Goal: Transaction & Acquisition: Purchase product/service

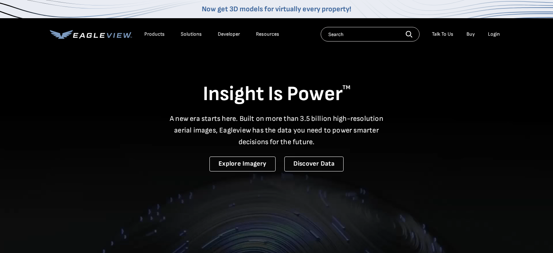
click at [492, 36] on div "Login" at bounding box center [494, 34] width 12 height 7
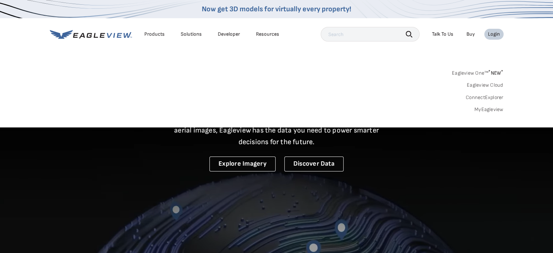
click at [484, 108] on link "MyEagleview" at bounding box center [488, 109] width 29 height 7
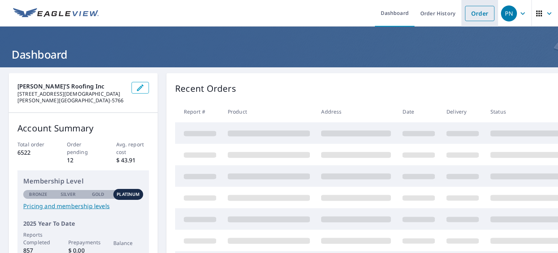
click at [471, 14] on link "Order" at bounding box center [479, 13] width 29 height 15
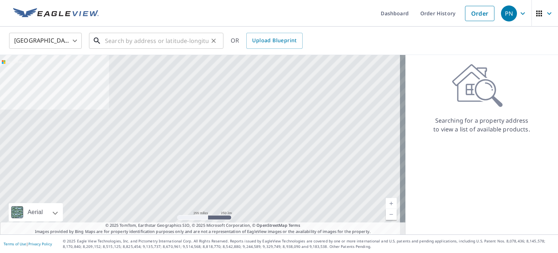
click at [171, 37] on input "text" at bounding box center [157, 41] width 104 height 20
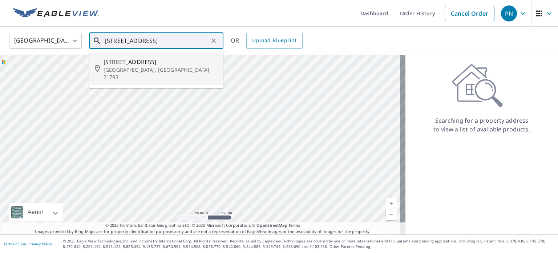
click at [141, 65] on span "[STREET_ADDRESS]" at bounding box center [161, 61] width 114 height 9
type input "[STREET_ADDRESS]"
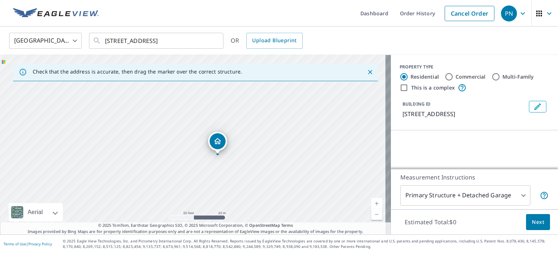
drag, startPoint x: 197, startPoint y: 136, endPoint x: 306, endPoint y: 100, distance: 114.7
click at [306, 100] on div "[STREET_ADDRESS]" at bounding box center [195, 144] width 391 height 179
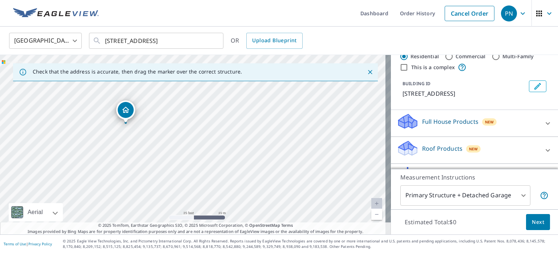
scroll to position [22, 0]
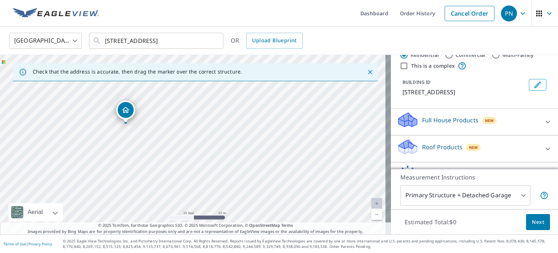
click at [429, 142] on p "Roof Products" at bounding box center [442, 146] width 40 height 9
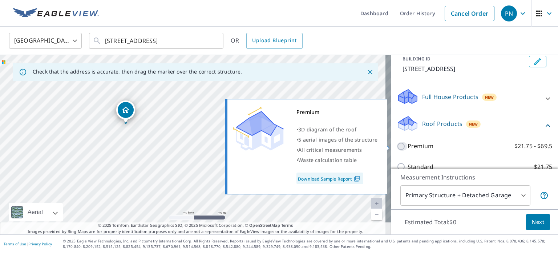
click at [399, 144] on input "Premium $21.75 - $69.5" at bounding box center [402, 146] width 11 height 9
checkbox input "true"
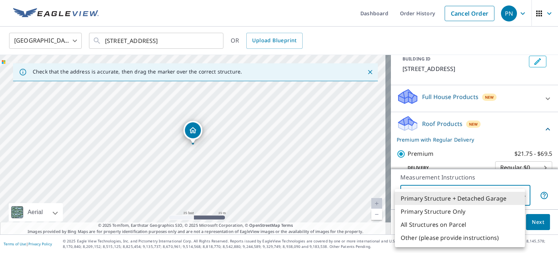
click at [519, 194] on body "PN PN Dashboard Order History Cancel Order PN [GEOGRAPHIC_DATA] [GEOGRAPHIC_DAT…" at bounding box center [279, 126] width 558 height 253
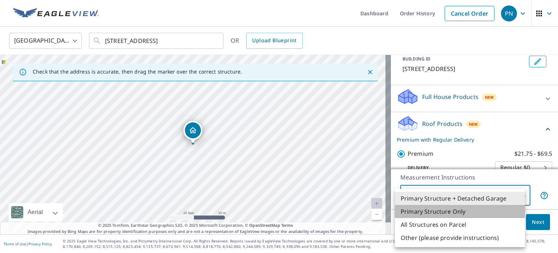
click at [451, 211] on li "Primary Structure Only" at bounding box center [460, 211] width 130 height 13
type input "2"
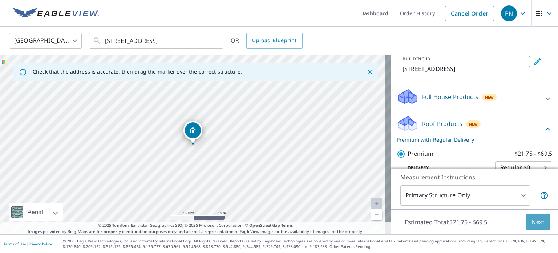
click at [532, 221] on span "Next" at bounding box center [538, 221] width 12 height 9
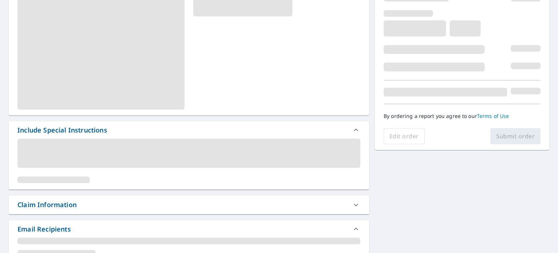
scroll to position [116, 0]
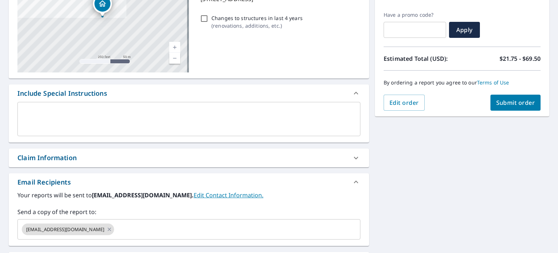
click at [230, 116] on textarea at bounding box center [189, 119] width 333 height 21
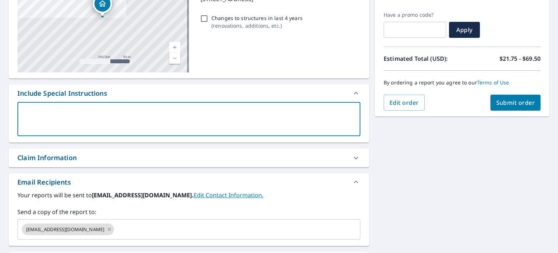
type textarea "m"
type textarea "x"
type textarea "ma"
type textarea "x"
type textarea "mark"
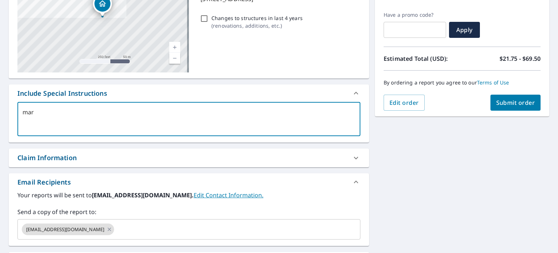
type textarea "x"
type textarea "marke"
type textarea "x"
type textarea "marker"
type textarea "x"
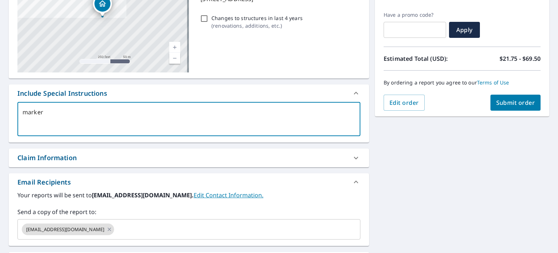
type textarea "marker"
type textarea "x"
type textarea "marker is"
type textarea "x"
type textarea "marker is"
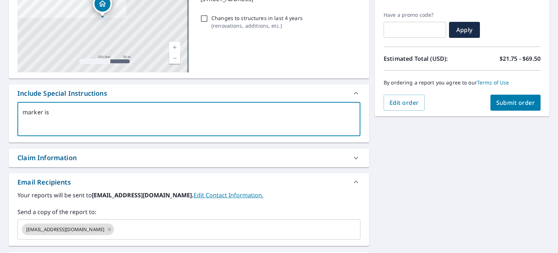
type textarea "x"
type textarea "marker is o"
type textarea "x"
type textarea "marker is ov"
type textarea "x"
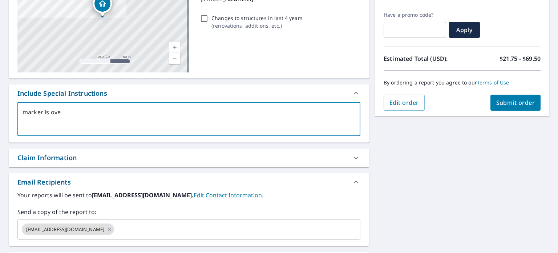
type textarea "marker is over"
type textarea "x"
type textarea "marker is over"
type textarea "x"
type textarea "marker is over t"
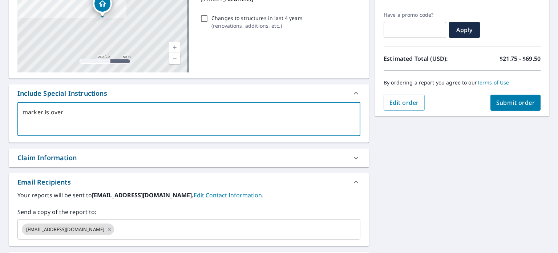
type textarea "x"
type textarea "marker is over th"
type textarea "x"
type textarea "marker is over the"
type textarea "x"
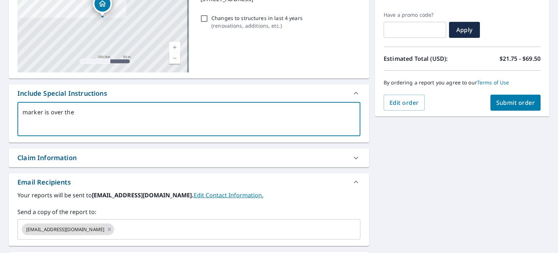
type textarea "marker is over the"
type textarea "x"
type textarea "marker is over the h"
type textarea "x"
type textarea "marker is over the ho"
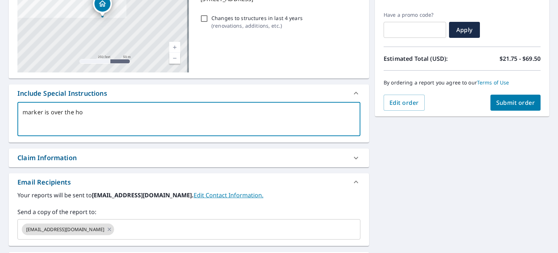
type textarea "x"
type textarea "marker is over the hous"
type textarea "x"
type textarea "marker is over the house"
type textarea "x"
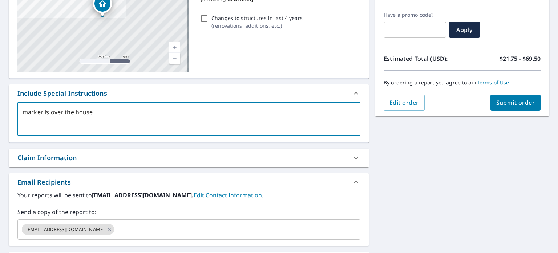
type textarea "marker is over the house"
type textarea "x"
type textarea "marker is over the house i"
type textarea "x"
type textarea "marker is over the house i"
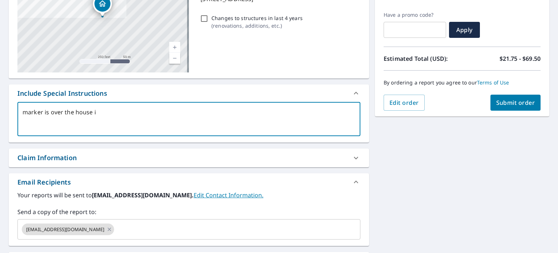
type textarea "x"
type textarea "marker is over the house i n"
type textarea "x"
type textarea "marker is over the house i ne"
type textarea "x"
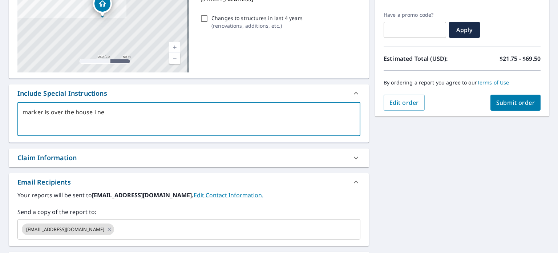
type textarea "marker is over the house i nee"
type textarea "x"
type textarea "marker is over the house i need"
type textarea "x"
type textarea "marker is over the house i need"
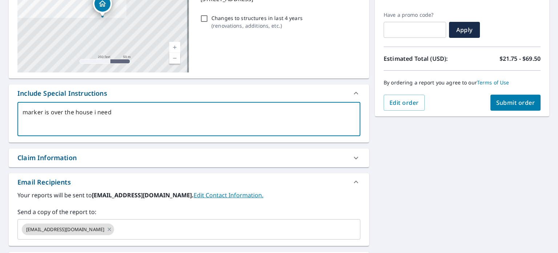
type textarea "x"
type textarea "marker is over the house i need"
click at [499, 98] on span "Submit order" at bounding box center [515, 102] width 39 height 8
type textarea "x"
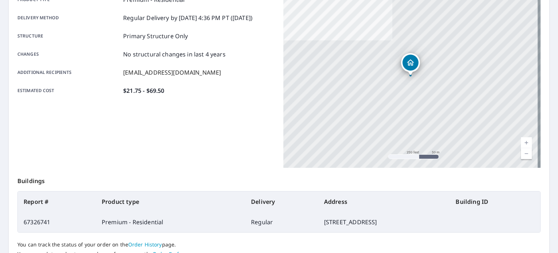
scroll to position [174, 0]
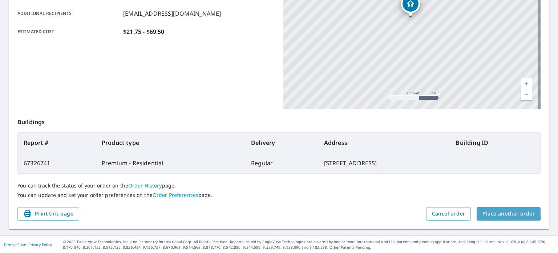
click at [500, 210] on span "Place another order" at bounding box center [509, 213] width 52 height 9
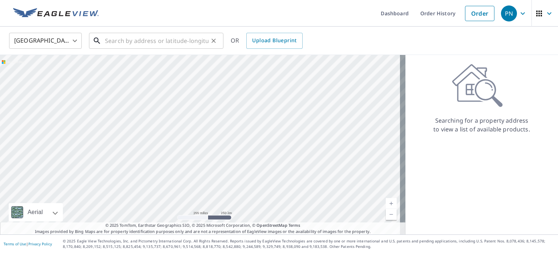
click at [131, 44] on input "text" at bounding box center [157, 41] width 104 height 20
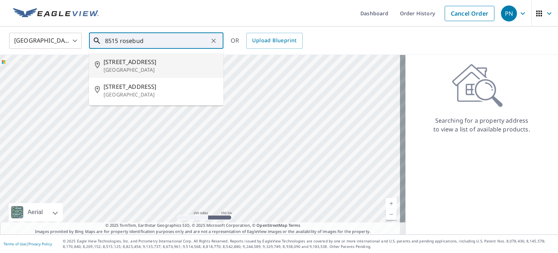
click at [119, 64] on span "[STREET_ADDRESS]" at bounding box center [161, 61] width 114 height 9
type input "[STREET_ADDRESS]"
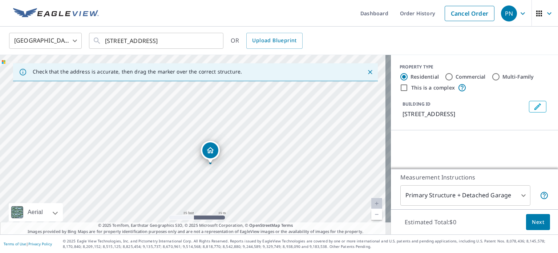
drag, startPoint x: 161, startPoint y: 158, endPoint x: 285, endPoint y: 138, distance: 125.2
click at [285, 138] on div "[STREET_ADDRESS]" at bounding box center [195, 144] width 391 height 179
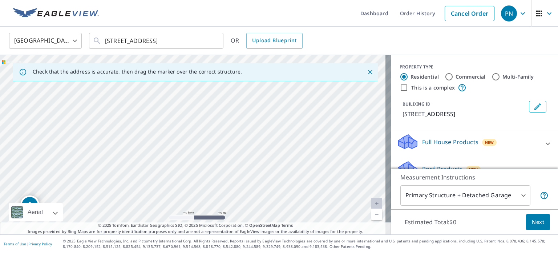
drag, startPoint x: 305, startPoint y: 117, endPoint x: 233, endPoint y: 187, distance: 100.2
click at [233, 187] on div "[STREET_ADDRESS]" at bounding box center [195, 144] width 391 height 179
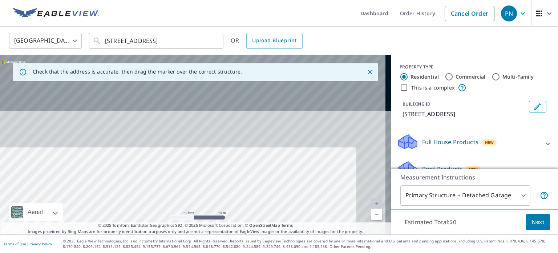
drag, startPoint x: 266, startPoint y: 124, endPoint x: 231, endPoint y: 225, distance: 107.6
click at [231, 225] on div "Check that the address is accurate, then drag the marker over the correct struc…" at bounding box center [195, 144] width 391 height 179
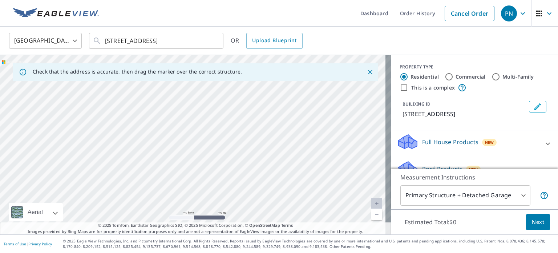
drag, startPoint x: 251, startPoint y: 147, endPoint x: 228, endPoint y: 180, distance: 40.4
click at [228, 180] on div "[STREET_ADDRESS]" at bounding box center [195, 144] width 391 height 179
drag, startPoint x: 218, startPoint y: 124, endPoint x: 211, endPoint y: 203, distance: 79.6
click at [211, 203] on div "[STREET_ADDRESS]" at bounding box center [195, 144] width 391 height 179
drag, startPoint x: 140, startPoint y: 138, endPoint x: 247, endPoint y: 188, distance: 118.2
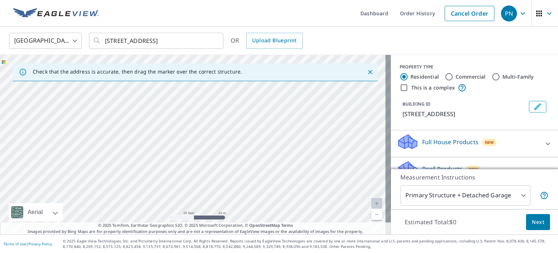
click at [247, 188] on div "[STREET_ADDRESS]" at bounding box center [195, 144] width 391 height 179
drag, startPoint x: 208, startPoint y: 134, endPoint x: 302, endPoint y: 75, distance: 111.2
click at [302, 75] on div "Check that the address is accurate, then drag the marker over the correct struc…" at bounding box center [195, 144] width 391 height 179
drag, startPoint x: 278, startPoint y: 131, endPoint x: 313, endPoint y: 86, distance: 56.7
click at [313, 86] on div "[STREET_ADDRESS]" at bounding box center [195, 144] width 391 height 179
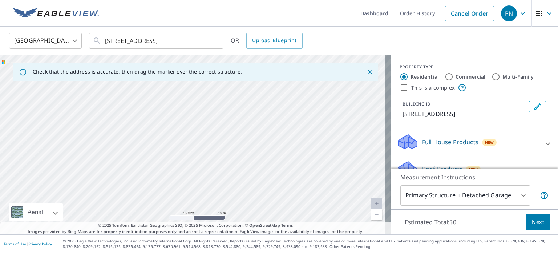
drag, startPoint x: 244, startPoint y: 167, endPoint x: 293, endPoint y: 91, distance: 90.1
click at [293, 91] on div "[STREET_ADDRESS]" at bounding box center [195, 144] width 391 height 179
drag, startPoint x: 243, startPoint y: 182, endPoint x: 310, endPoint y: 91, distance: 113.0
click at [310, 91] on div "[STREET_ADDRESS]" at bounding box center [195, 144] width 391 height 179
drag, startPoint x: 290, startPoint y: 179, endPoint x: 228, endPoint y: 141, distance: 72.8
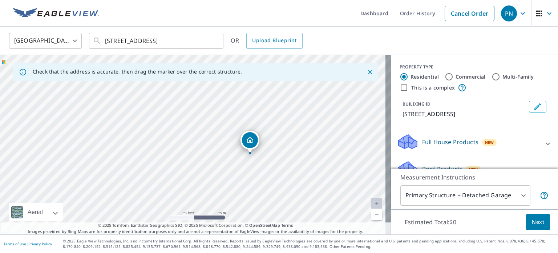
click at [228, 141] on div "[STREET_ADDRESS]" at bounding box center [195, 144] width 391 height 179
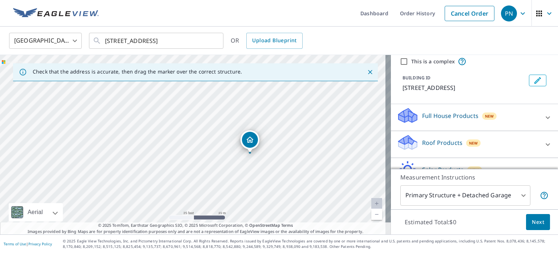
click at [428, 142] on p "Roof Products" at bounding box center [442, 142] width 40 height 9
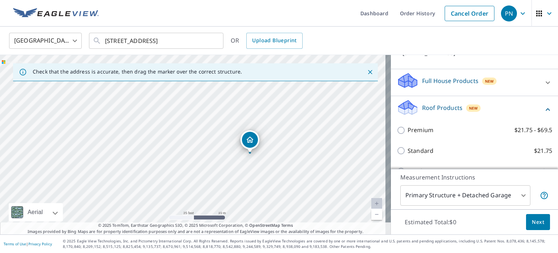
scroll to position [61, 0]
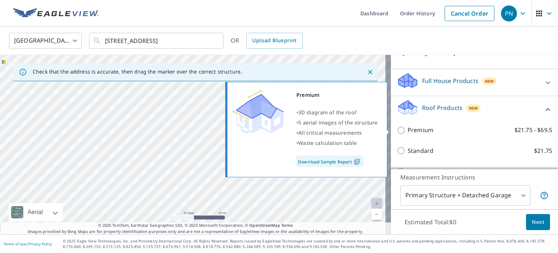
click at [397, 127] on input "Premium $21.75 - $69.5" at bounding box center [402, 130] width 11 height 9
checkbox input "true"
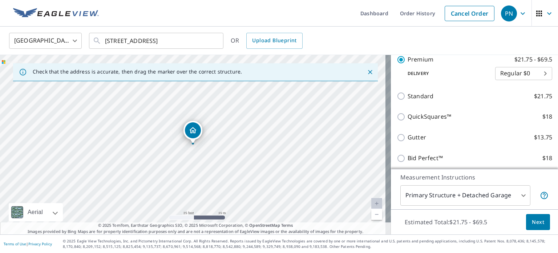
scroll to position [140, 0]
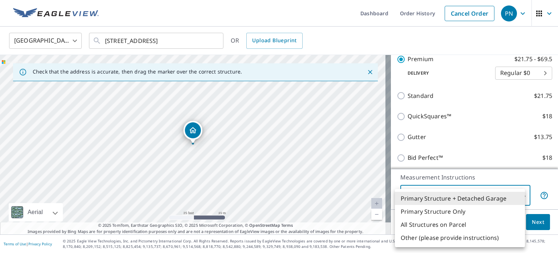
click at [511, 191] on body "PN PN Dashboard Order History Cancel Order PN [GEOGRAPHIC_DATA] [GEOGRAPHIC_DAT…" at bounding box center [279, 126] width 558 height 253
click at [461, 211] on li "Primary Structure Only" at bounding box center [460, 211] width 130 height 13
type input "2"
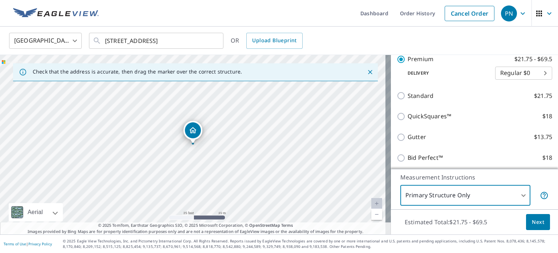
click at [534, 225] on span "Next" at bounding box center [538, 221] width 12 height 9
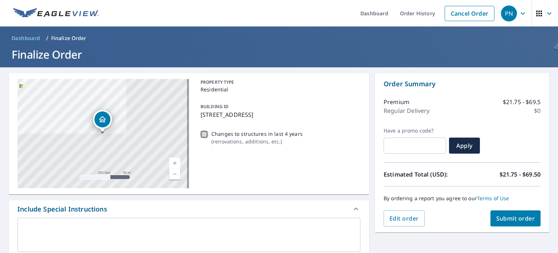
click at [202, 136] on input "Changes to structures in last 4 years ( renovations, additions, etc. )" at bounding box center [204, 134] width 9 height 9
checkbox input "true"
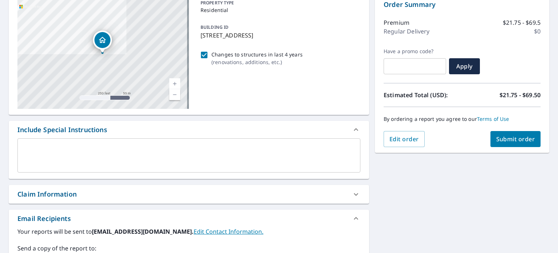
scroll to position [80, 0]
click at [162, 145] on textarea at bounding box center [189, 155] width 333 height 21
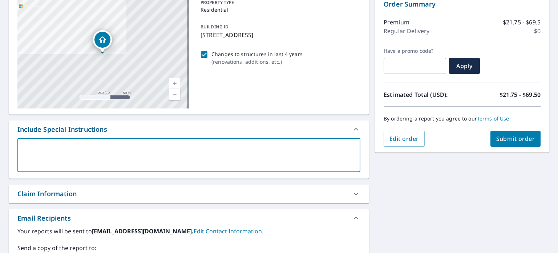
type textarea "l"
type textarea "x"
type textarea "le"
type textarea "x"
type textarea "les"
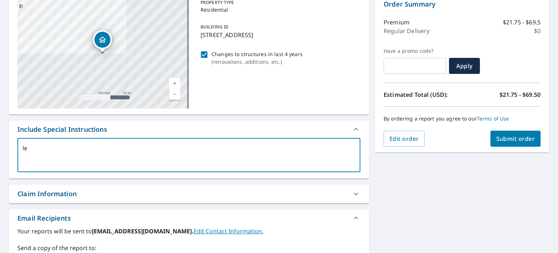
type textarea "x"
type textarea "less"
type textarea "x"
type textarea "less"
type textarea "x"
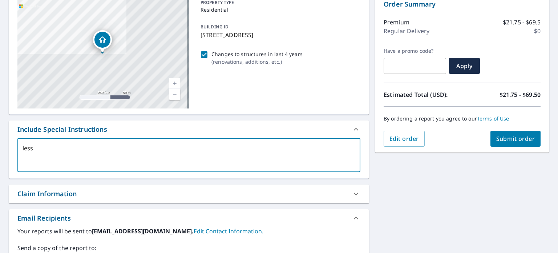
type textarea "less t"
type textarea "x"
type textarea "less tr"
type textarea "x"
type textarea "less tre"
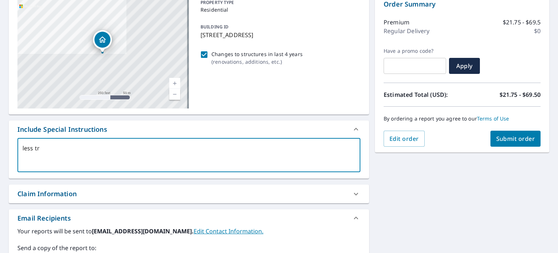
type textarea "x"
type textarea "less tree"
type textarea "x"
type textarea "less trees"
type textarea "x"
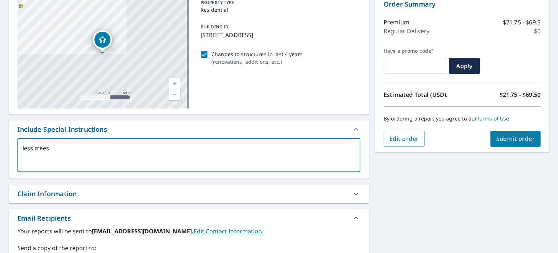
type textarea "less trees"
type textarea "x"
type textarea "less trees a"
type textarea "x"
type textarea "less trees adn"
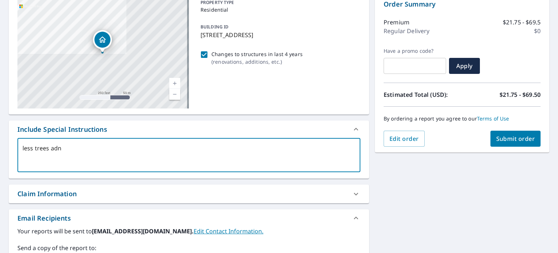
type textarea "x"
type textarea "less trees adn"
type textarea "x"
type textarea "less trees adn"
type textarea "x"
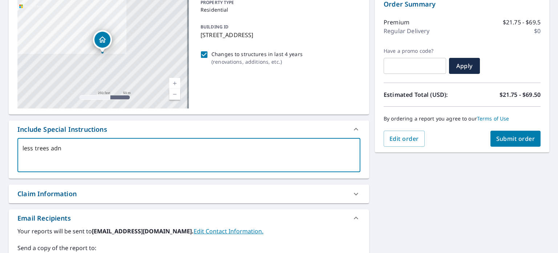
type textarea "less trees ad"
type textarea "x"
type textarea "less trees a"
type textarea "x"
type textarea "less trees an"
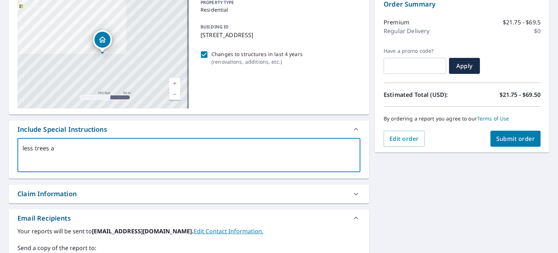
type textarea "x"
type textarea "less trees and"
type textarea "x"
type textarea "less trees and"
type textarea "x"
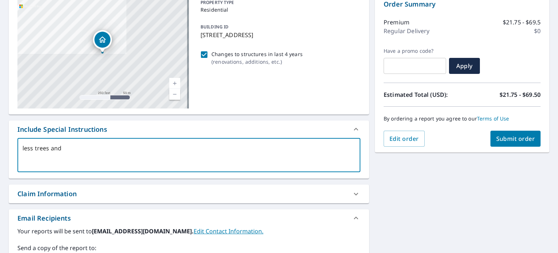
type textarea "less trees and a"
type textarea "x"
type textarea "less trees and a"
type textarea "x"
type textarea "less trees and a re"
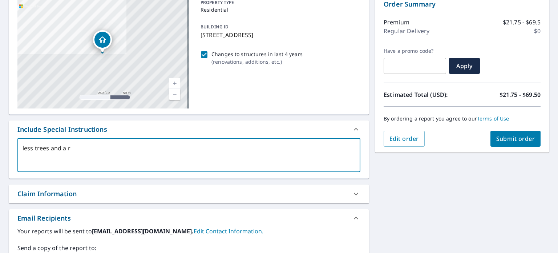
type textarea "x"
type textarea "less trees and a rera"
type textarea "x"
type textarea "less trees and a rer"
type textarea "x"
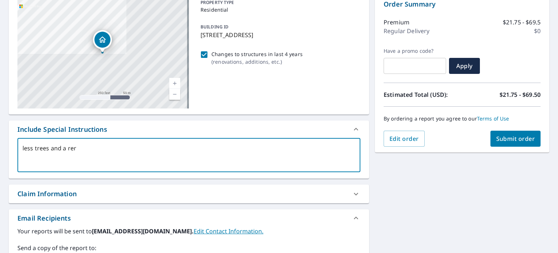
type textarea "less trees and a re"
type textarea "x"
type textarea "less trees and a rea"
type textarea "x"
type textarea "less trees and a rear"
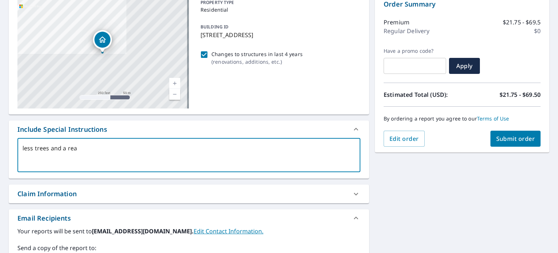
type textarea "x"
type textarea "less trees and a rear"
type textarea "x"
type textarea "less trees and a rear p"
type textarea "x"
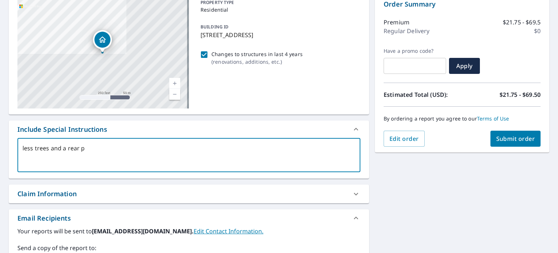
type textarea "less trees and a rear po"
type textarea "x"
type textarea "less trees and a rear por"
type textarea "x"
type textarea "less trees and a rear porc"
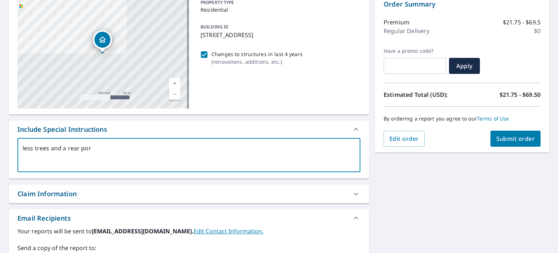
type textarea "x"
type textarea "less trees and a rear porch"
type textarea "x"
type textarea "less trees and a rear porch"
click at [507, 138] on span "Submit order" at bounding box center [515, 138] width 39 height 8
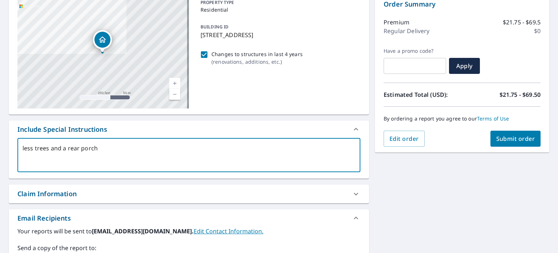
type textarea "x"
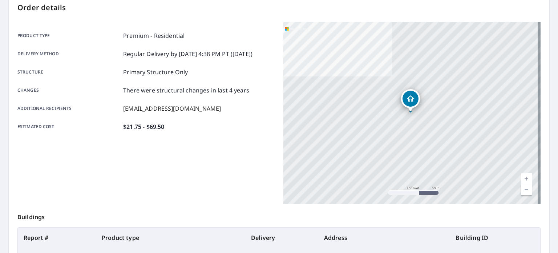
scroll to position [174, 0]
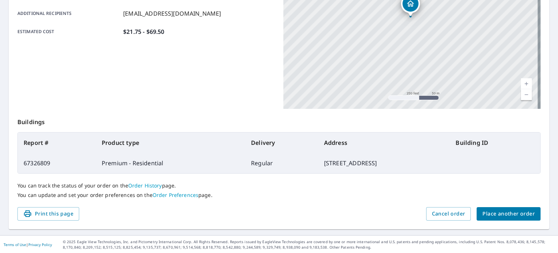
click at [494, 212] on span "Place another order" at bounding box center [509, 213] width 52 height 9
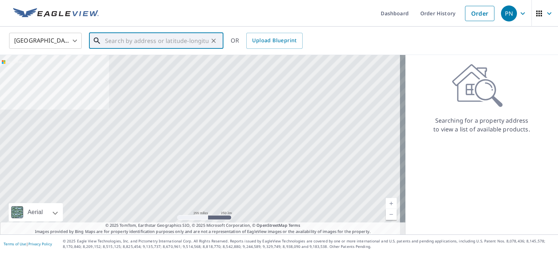
click at [175, 44] on input "text" at bounding box center [157, 41] width 104 height 20
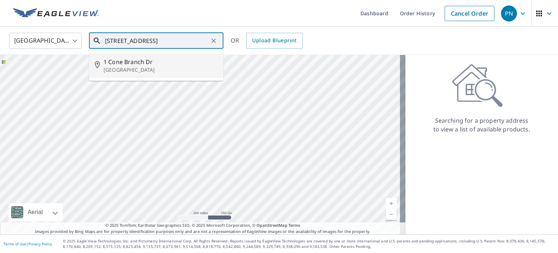
click at [134, 69] on p "[GEOGRAPHIC_DATA]" at bounding box center [161, 69] width 114 height 7
type input "[STREET_ADDRESS][PERSON_NAME]"
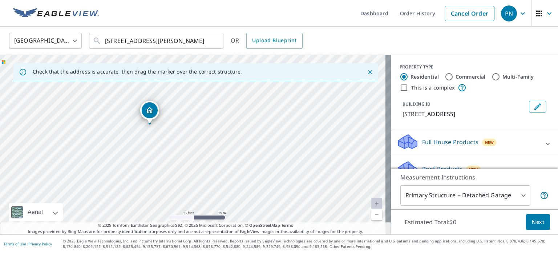
scroll to position [30, 0]
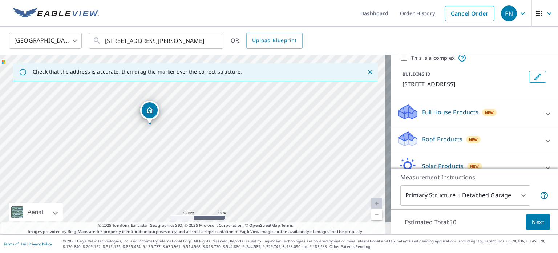
click at [420, 144] on div "Roof Products New" at bounding box center [468, 140] width 142 height 21
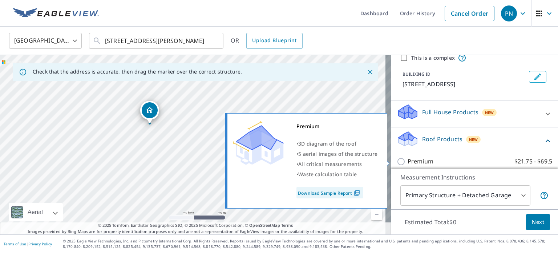
click at [397, 158] on input "Premium $21.75 - $69.5" at bounding box center [402, 161] width 11 height 9
checkbox input "true"
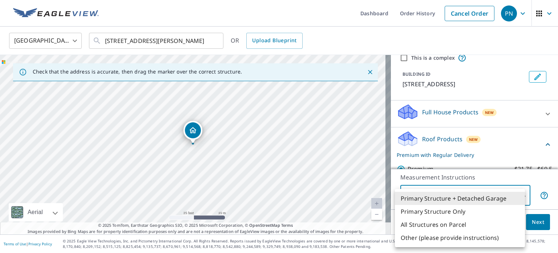
click at [516, 198] on body "PN PN Dashboard Order History Cancel Order PN [GEOGRAPHIC_DATA] [GEOGRAPHIC_DAT…" at bounding box center [279, 126] width 558 height 253
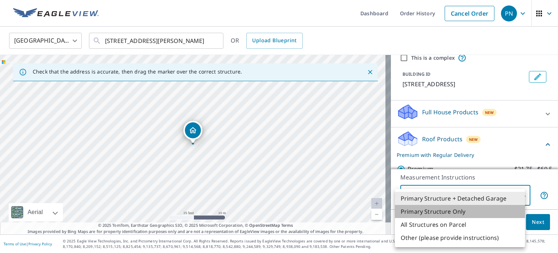
click at [464, 212] on li "Primary Structure Only" at bounding box center [460, 211] width 130 height 13
type input "2"
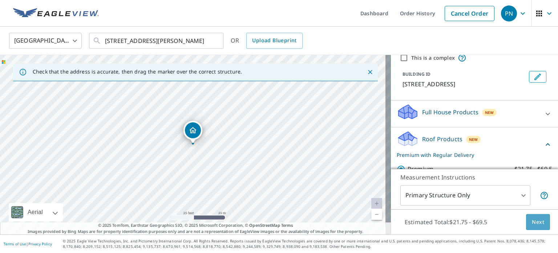
click at [532, 222] on span "Next" at bounding box center [538, 221] width 12 height 9
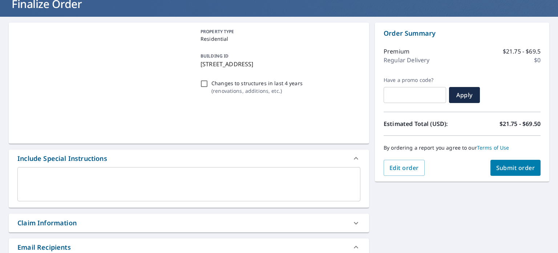
scroll to position [51, 0]
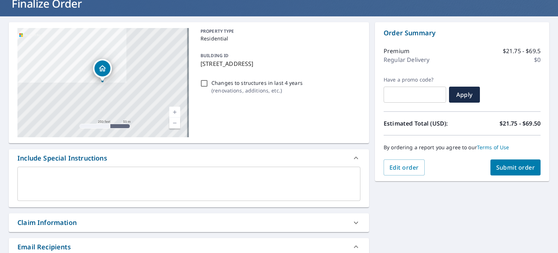
click at [502, 164] on span "Submit order" at bounding box center [515, 167] width 39 height 8
